Goal: Check status: Check status

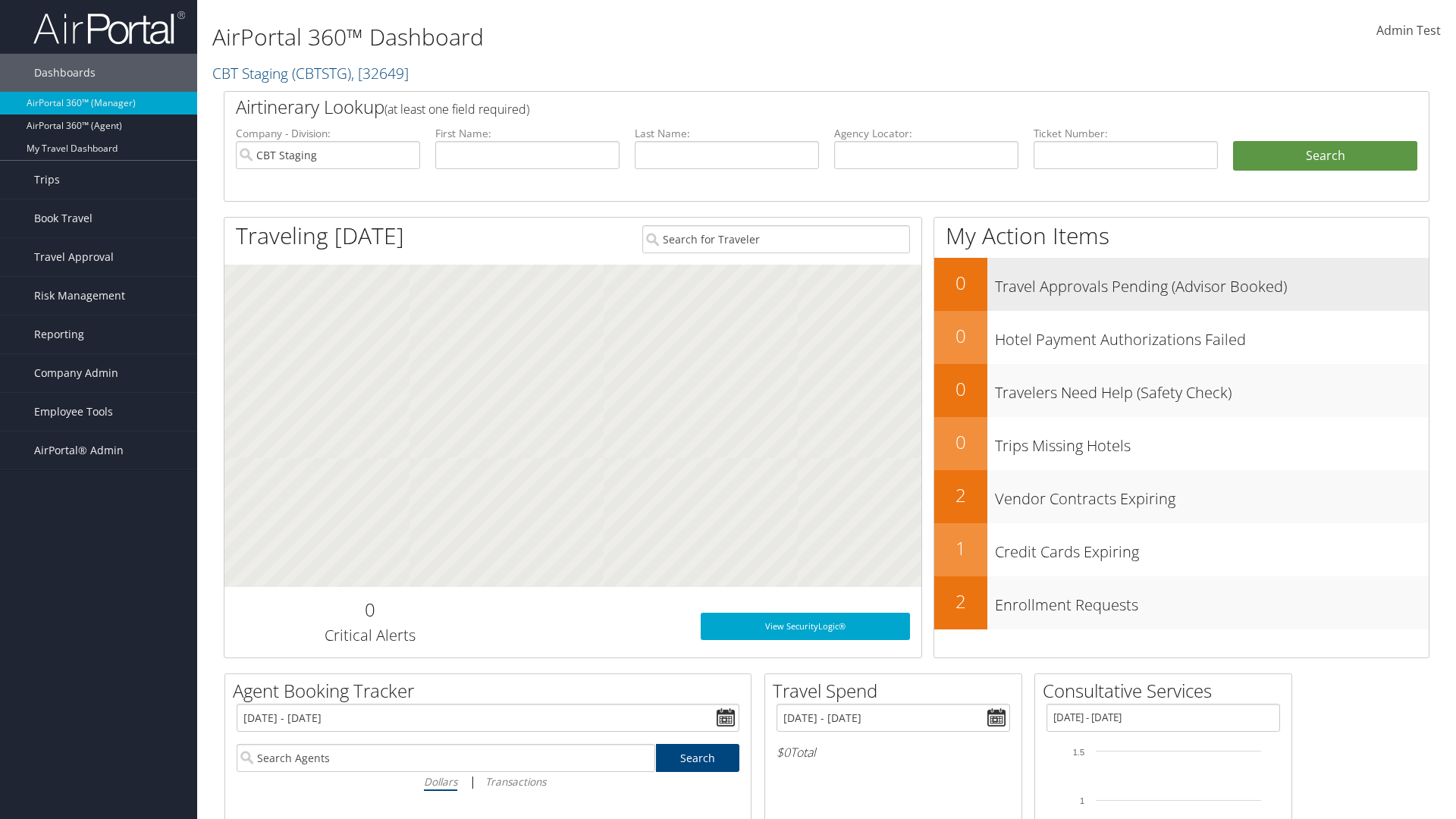
click at [1212, 282] on h3 "Travel Approvals Pending (Advisor Booked)" at bounding box center [1211, 283] width 434 height 29
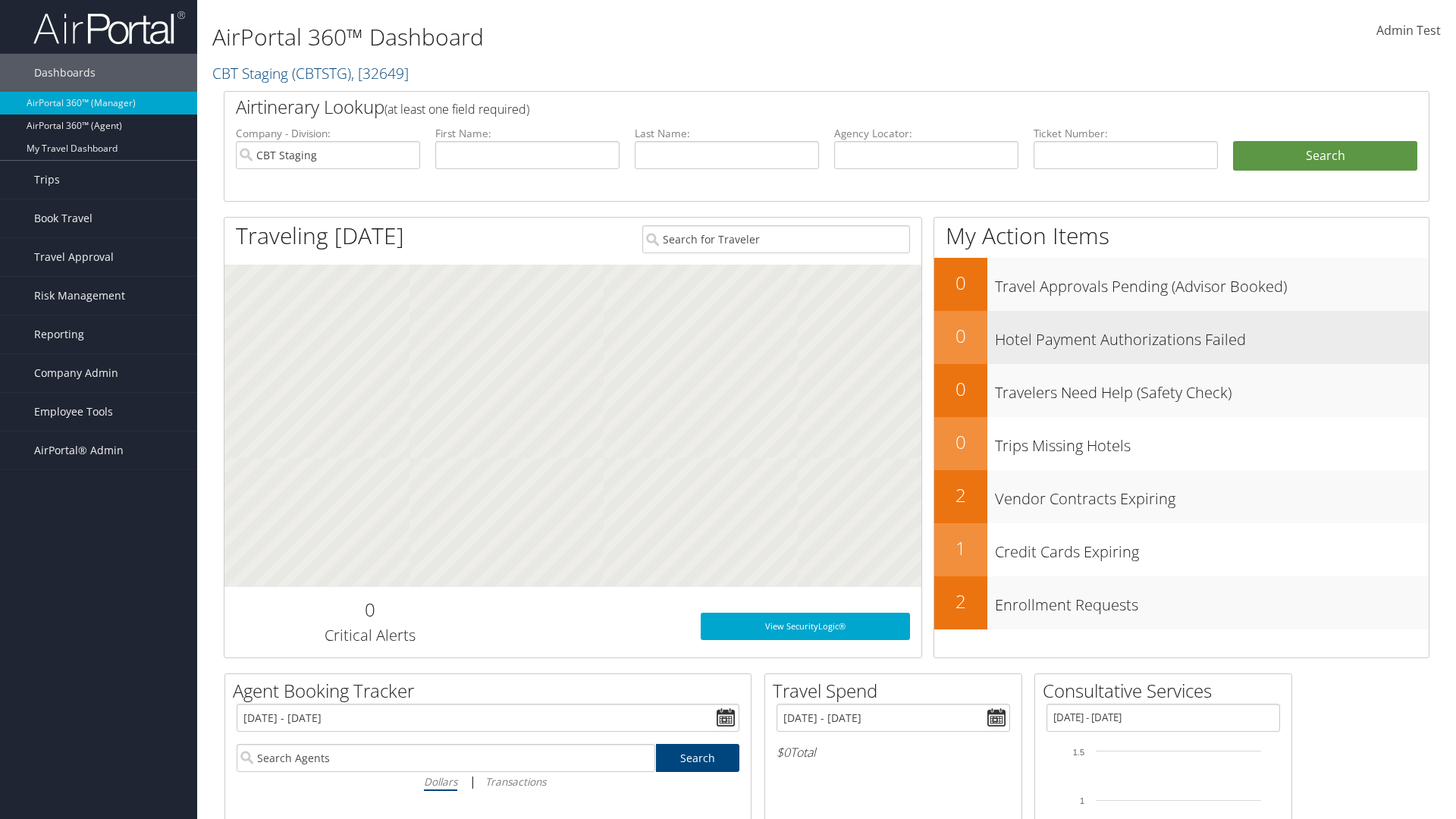
click at [1212, 335] on h3 "Hotel Payment Authorizations Failed" at bounding box center [1211, 336] width 434 height 29
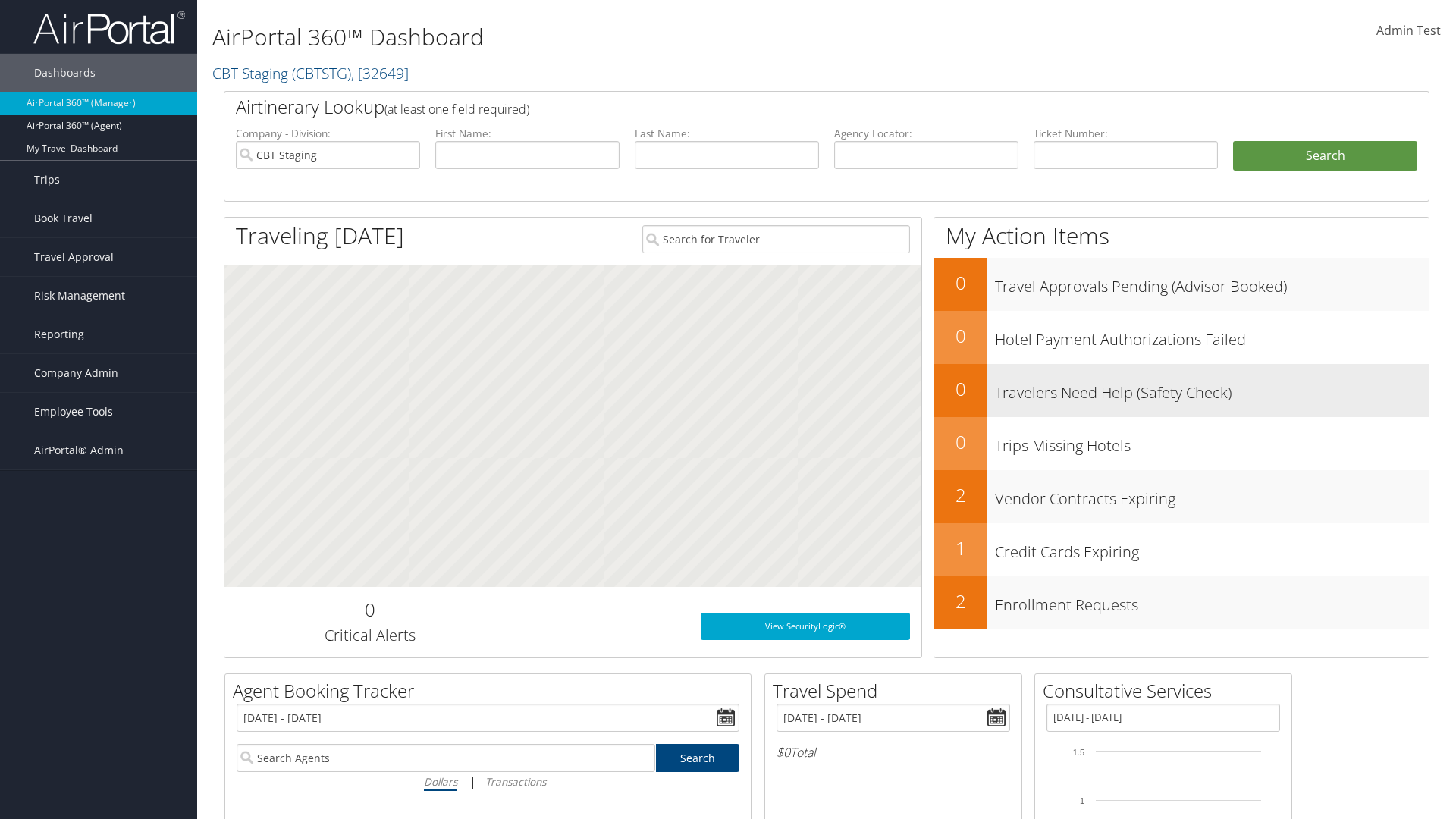
click at [1212, 388] on h3 "Travelers Need Help (Safety Check)" at bounding box center [1211, 389] width 434 height 29
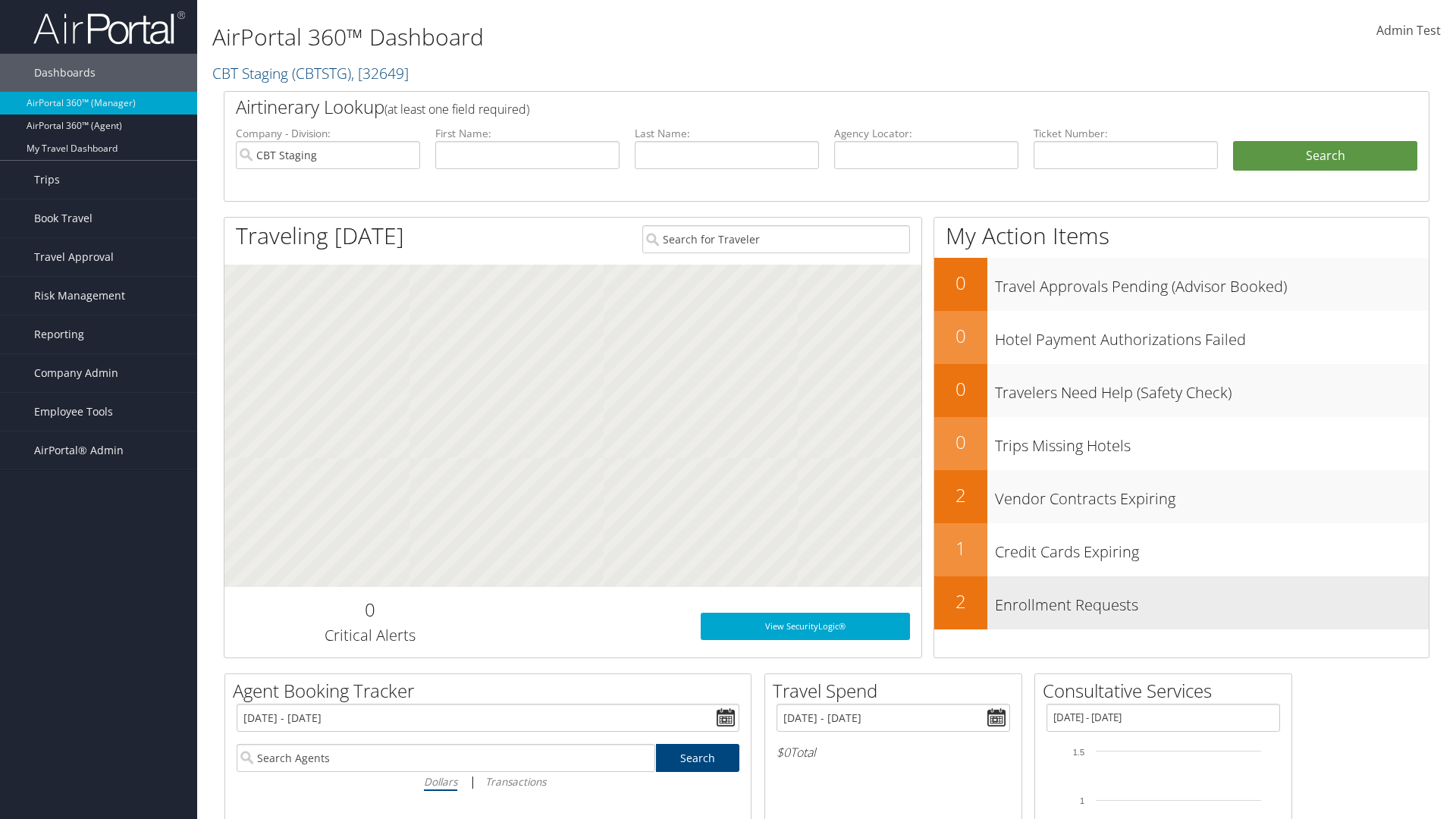
click at [1212, 601] on h3 "Enrollment Requests" at bounding box center [1211, 602] width 434 height 29
